Goal: Navigation & Orientation: Find specific page/section

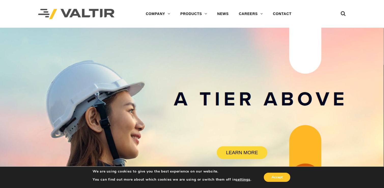
click at [199, 14] on link "PRODUCTS" at bounding box center [193, 14] width 37 height 10
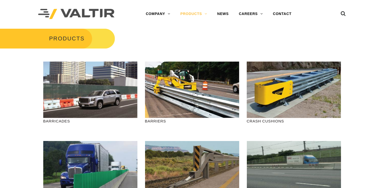
click at [200, 86] on link "GUARDRAIL" at bounding box center [207, 85] width 64 height 10
